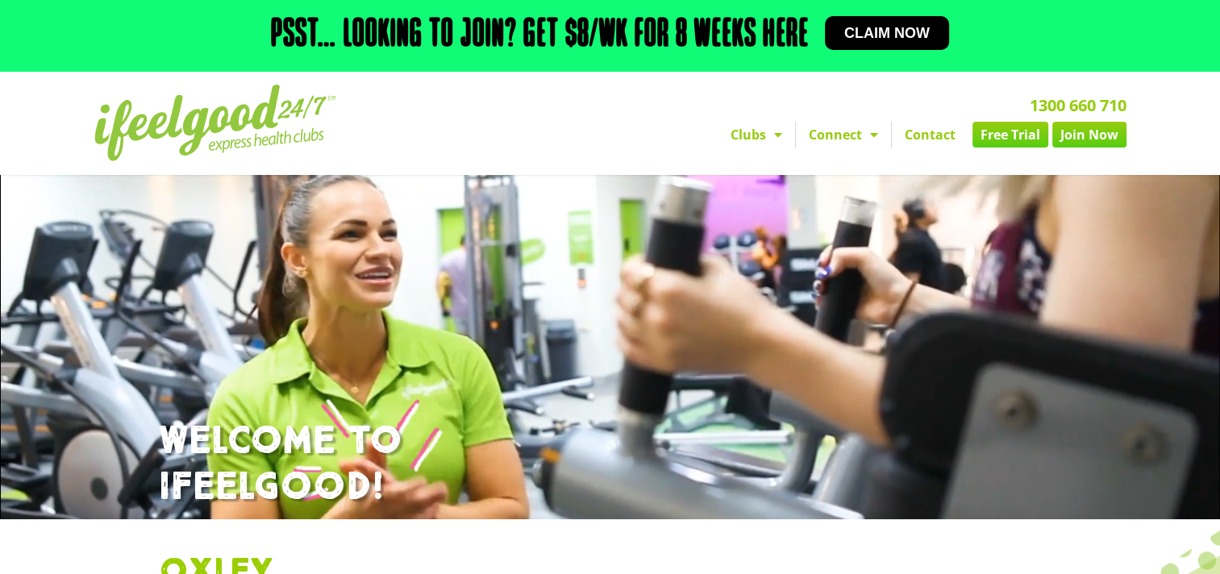
click at [540, 119] on div "1300 660 710 Clubs Alexandra Hills Calamvale Coopers Plains Middle Park Oxenfor…" at bounding box center [793, 123] width 681 height 93
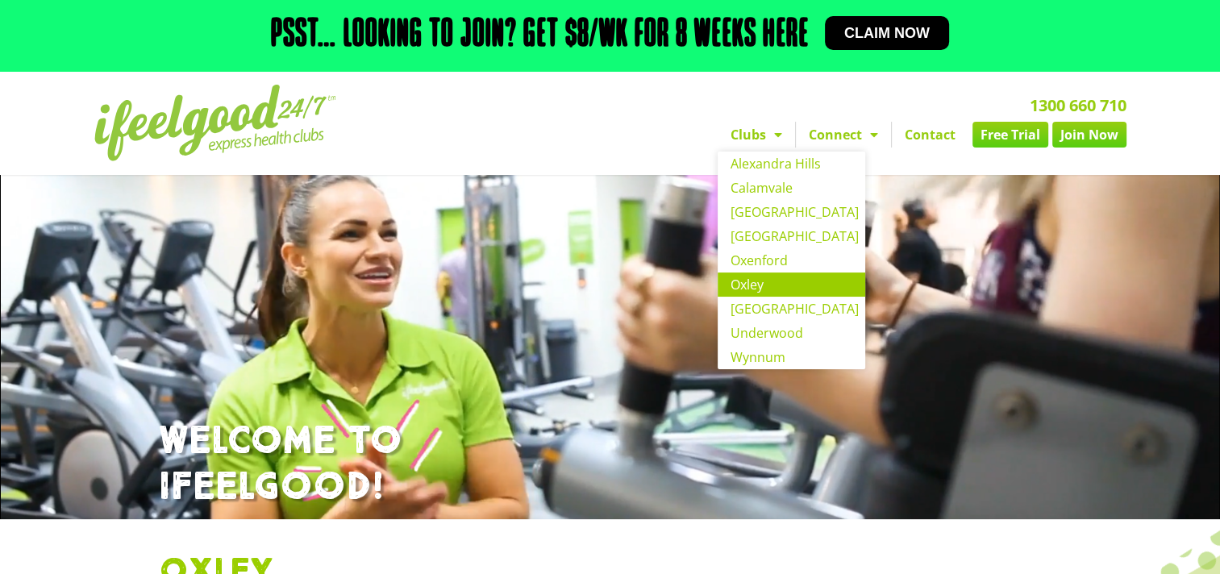
click at [740, 281] on link "Oxley" at bounding box center [792, 285] width 148 height 24
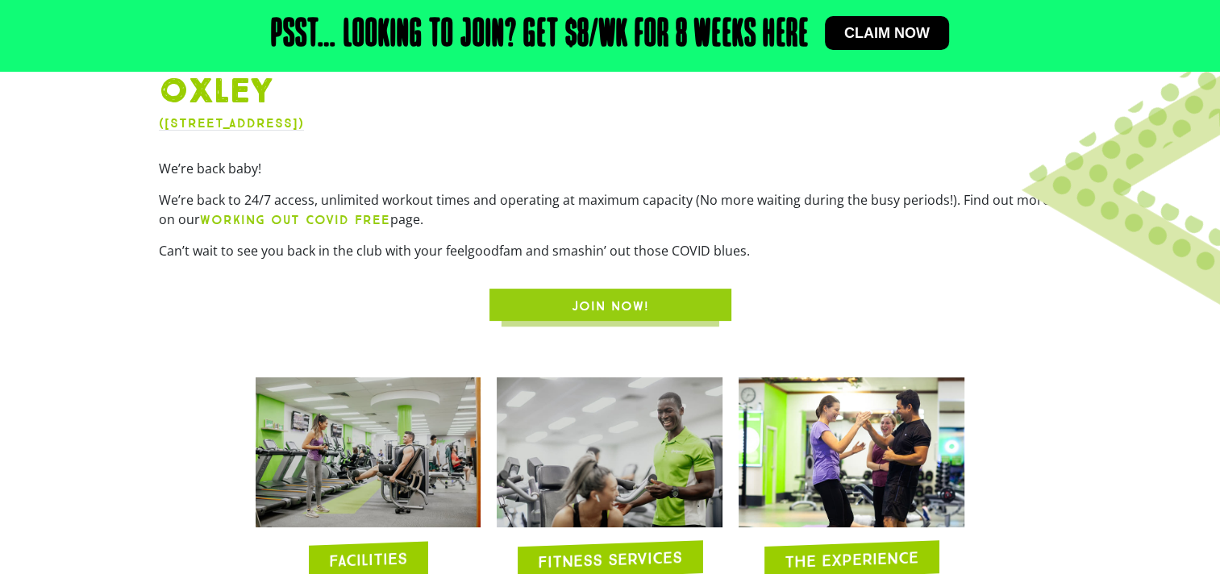
click at [641, 319] on link "JOIN NOW!" at bounding box center [610, 305] width 242 height 32
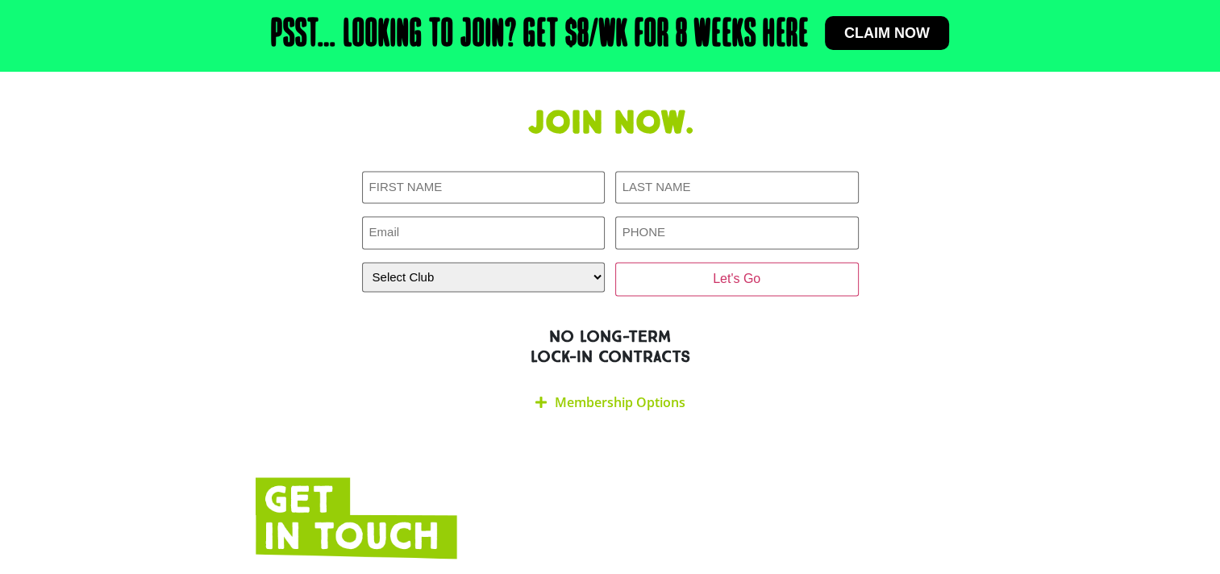
scroll to position [2674, 0]
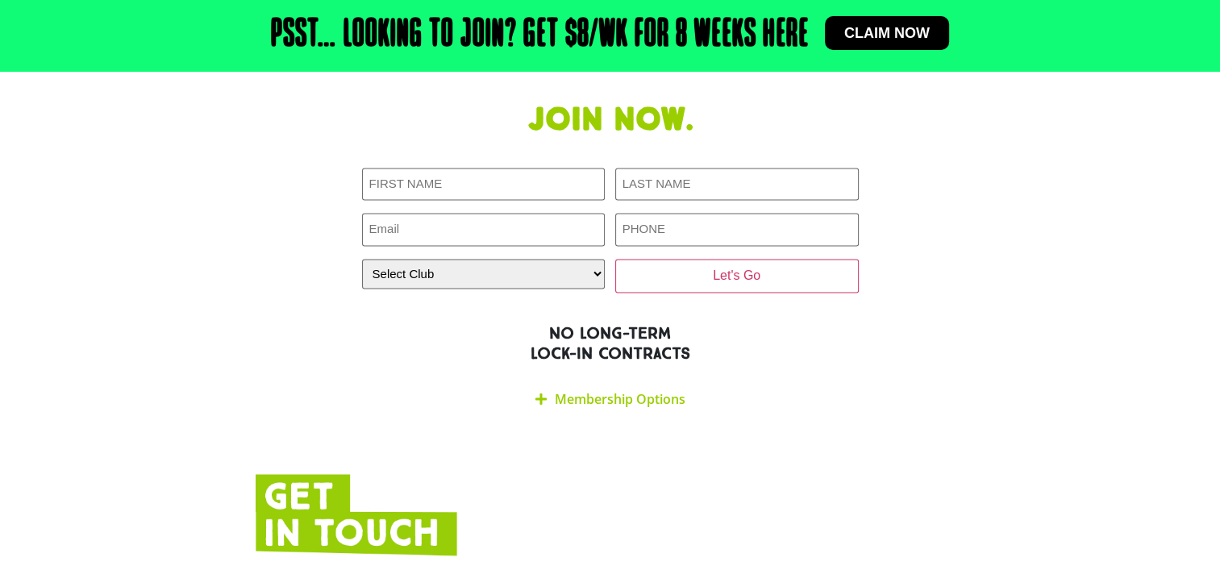
click at [597, 389] on link "Membership Options" at bounding box center [620, 398] width 131 height 18
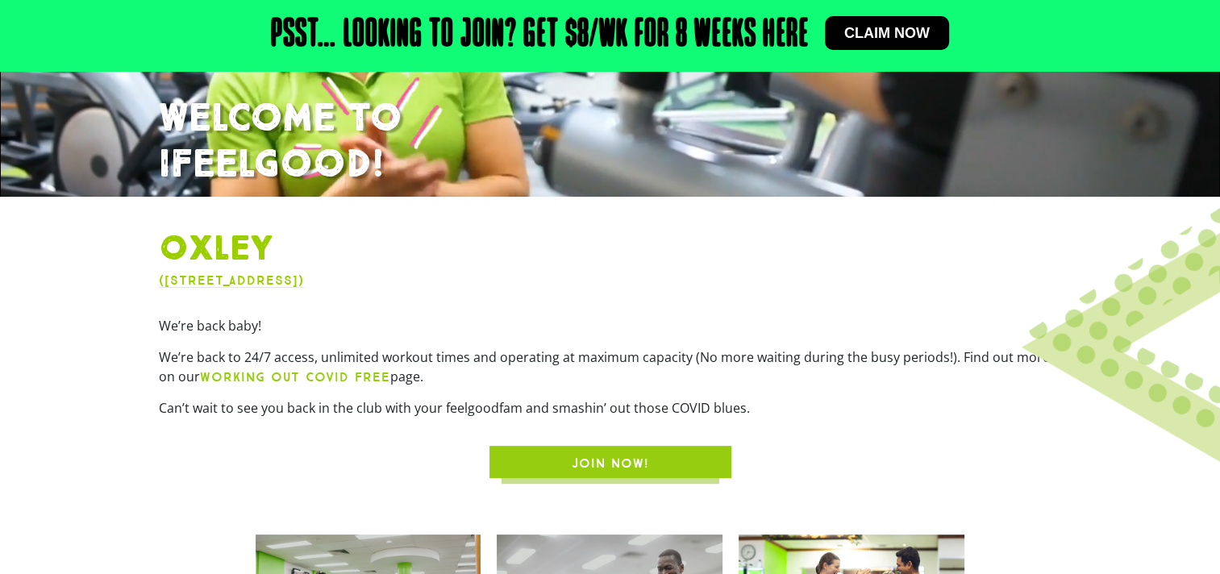
scroll to position [323, 0]
